Goal: Find specific page/section

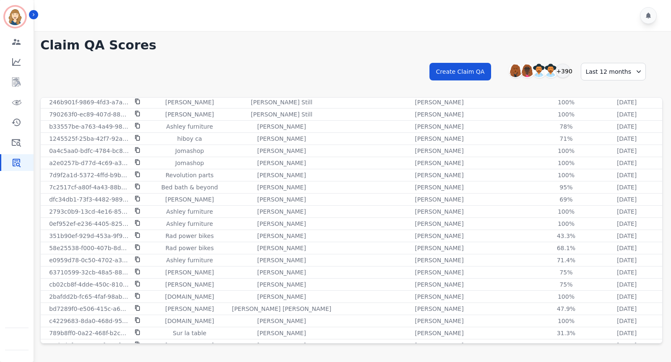
scroll to position [2219, 0]
